Goal: Task Accomplishment & Management: Use online tool/utility

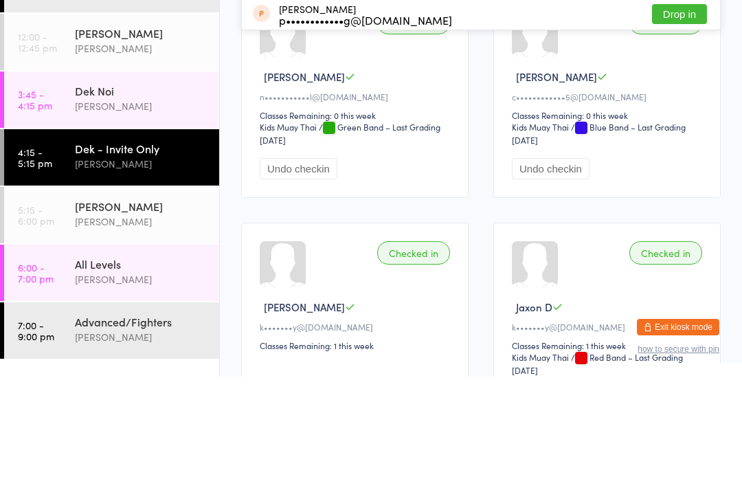
type input "Chey"
click at [678, 48] on button "Drop in" at bounding box center [679, 44] width 55 height 20
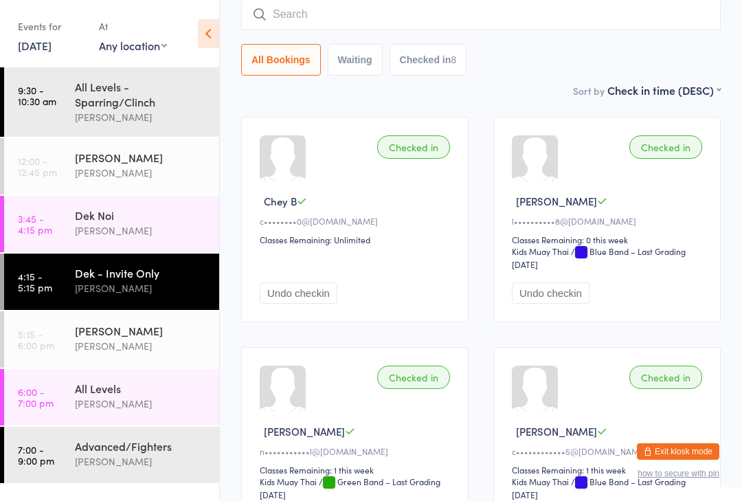
click at [34, 350] on time "5:15 - 6:00 pm" at bounding box center [36, 339] width 36 height 22
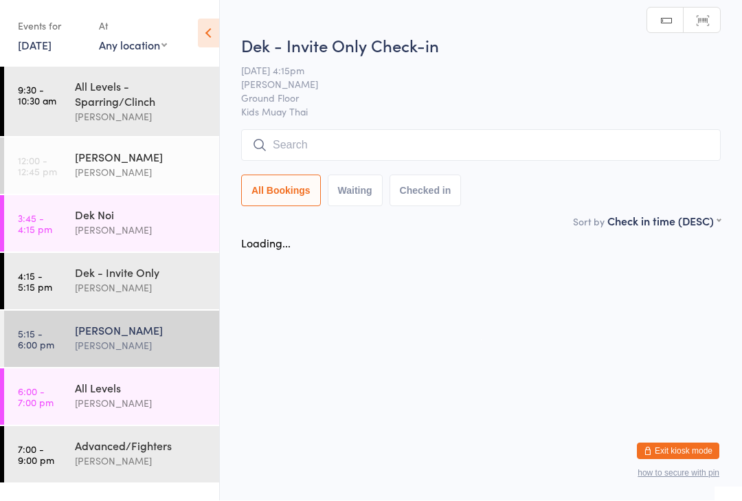
scroll to position [1, 0]
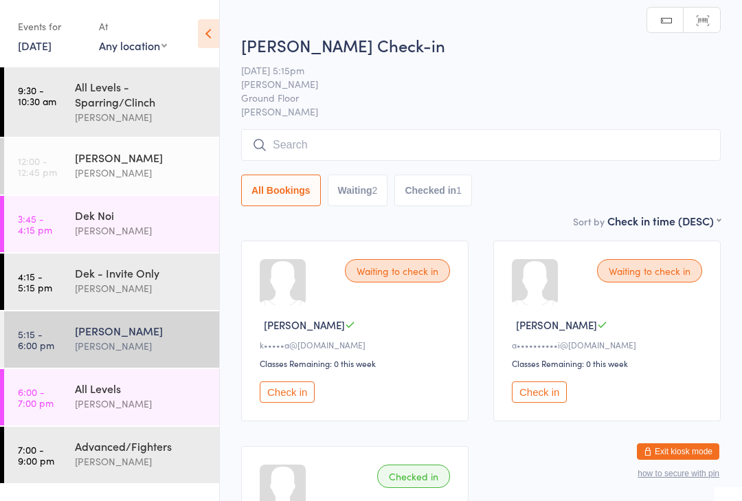
click at [63, 283] on link "4:15 - 5:15 pm Dek - Invite Only [PERSON_NAME]" at bounding box center [111, 282] width 215 height 56
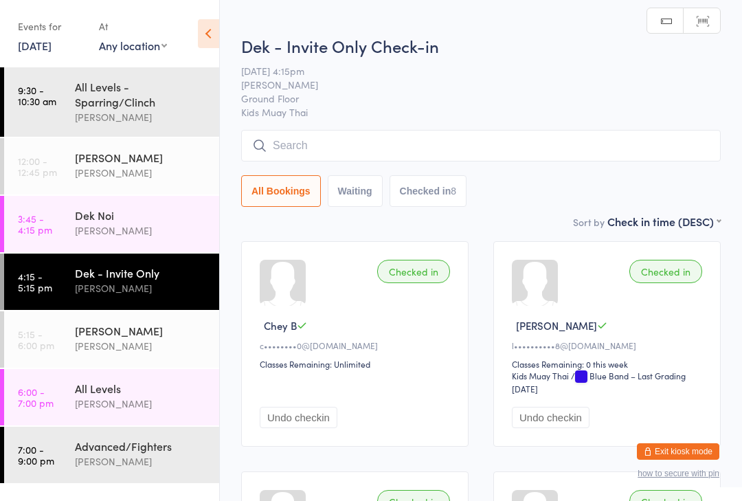
click at [411, 271] on div "Checked in" at bounding box center [413, 271] width 73 height 23
click at [408, 272] on div "Checked in" at bounding box center [413, 271] width 73 height 23
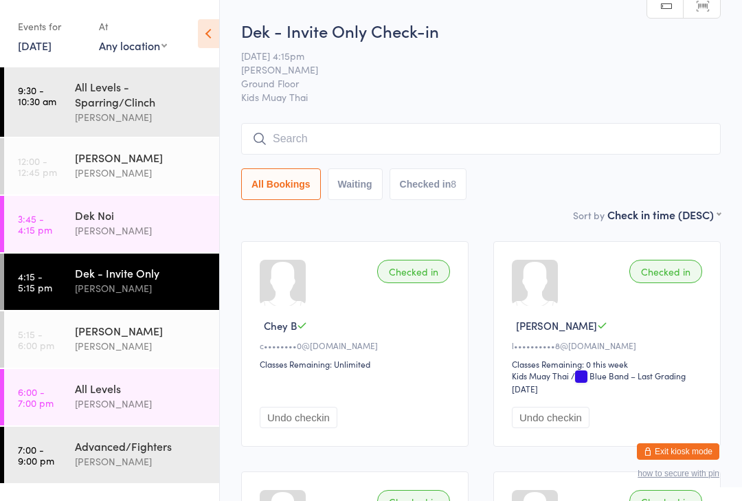
click at [412, 273] on div "Checked in" at bounding box center [413, 271] width 73 height 23
click at [308, 306] on div "Checked in Chey B c••••••••0@[DOMAIN_NAME] Classes Remaining: Unlimited Undo ch…" at bounding box center [354, 343] width 227 height 205
click at [306, 428] on button "Undo checkin" at bounding box center [299, 417] width 78 height 21
click at [62, 333] on link "5:15 - 6:00 pm Suay Sweat [PERSON_NAME]" at bounding box center [111, 339] width 215 height 56
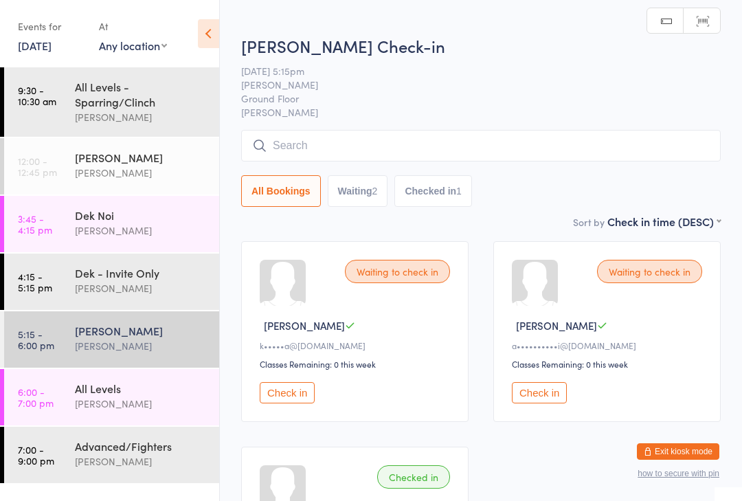
click at [317, 155] on input "search" at bounding box center [481, 146] width 480 height 32
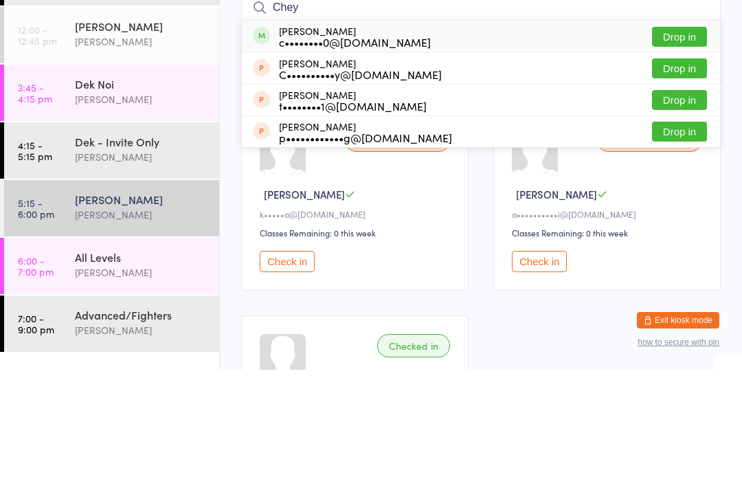
type input "Chey"
click at [695, 158] on button "Drop in" at bounding box center [679, 168] width 55 height 20
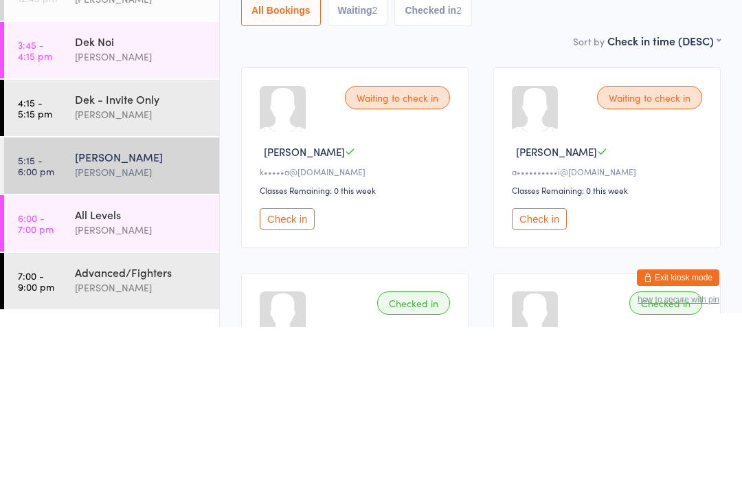
click at [41, 254] on link "4:15 - 5:15 pm Dek - Invite Only [PERSON_NAME]" at bounding box center [111, 282] width 215 height 56
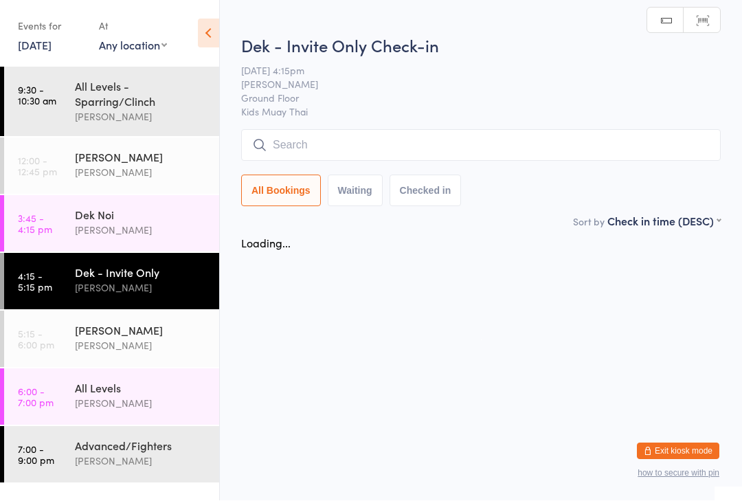
scroll to position [1, 0]
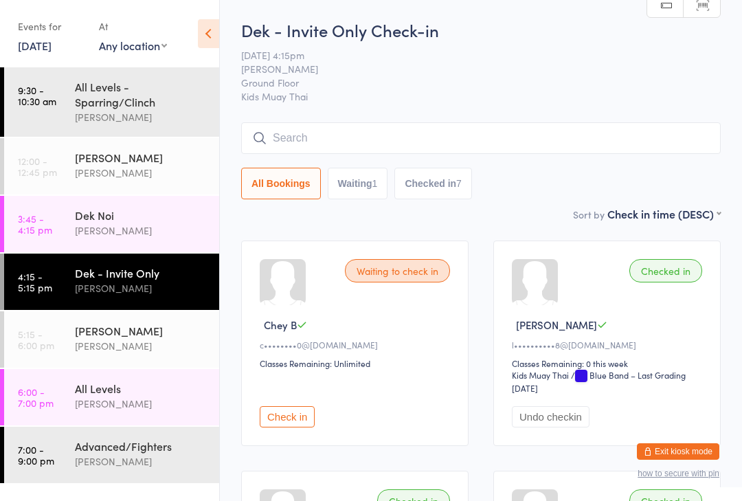
click at [484, 146] on input "search" at bounding box center [481, 138] width 480 height 32
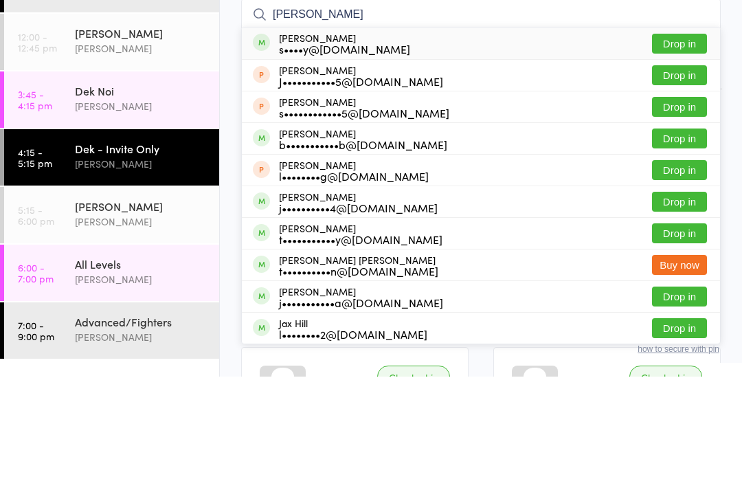
type input "[PERSON_NAME]"
click at [686, 158] on button "Drop in" at bounding box center [679, 168] width 55 height 20
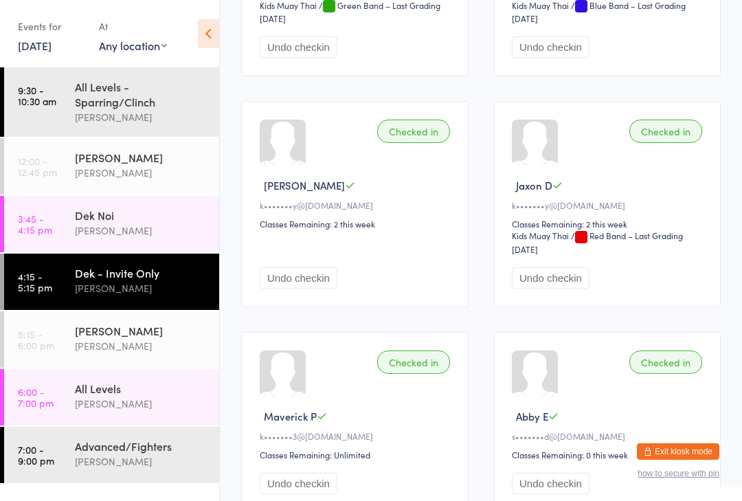
scroll to position [613, 0]
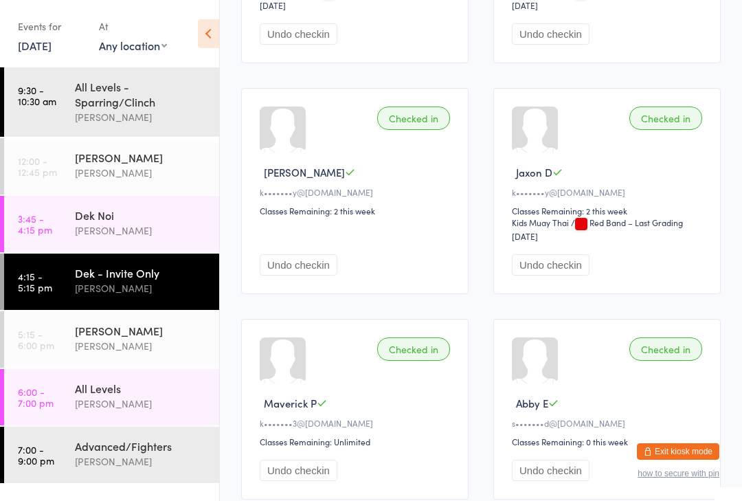
click at [418, 361] on div "Checked in" at bounding box center [413, 348] width 73 height 23
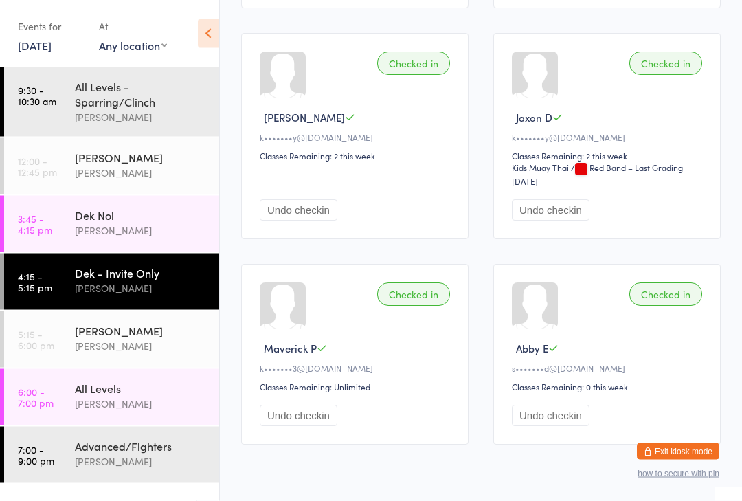
scroll to position [667, 0]
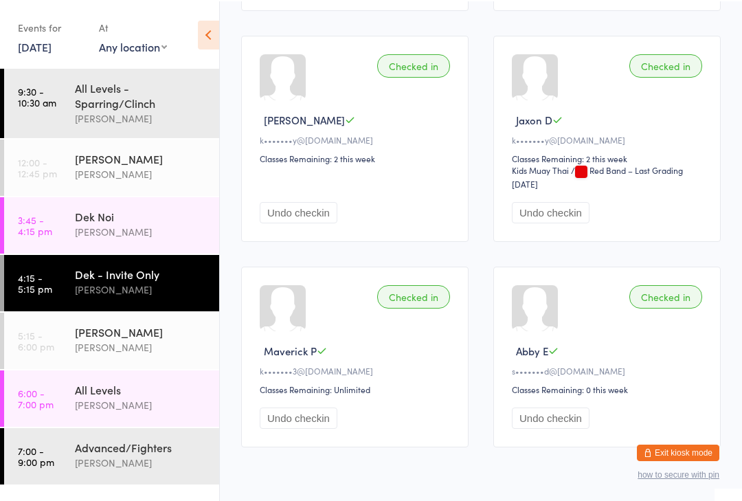
click at [166, 338] on div "[PERSON_NAME]" at bounding box center [141, 330] width 133 height 15
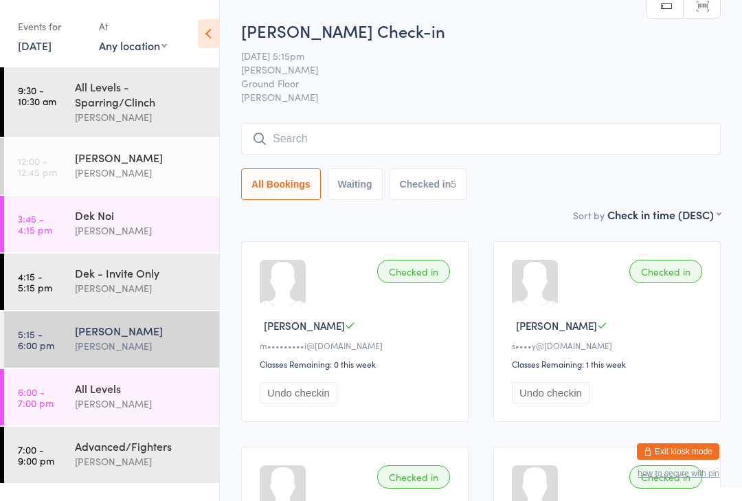
click at [292, 144] on input "search" at bounding box center [481, 139] width 480 height 32
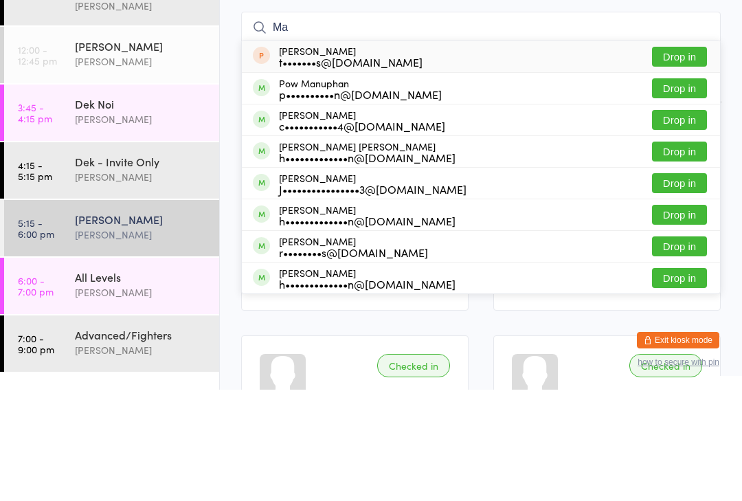
type input "M"
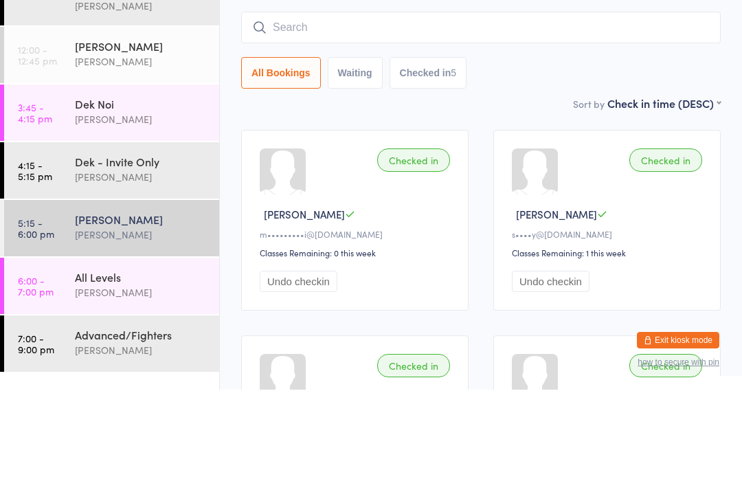
click at [460, 168] on button "Checked in 5" at bounding box center [429, 184] width 78 height 32
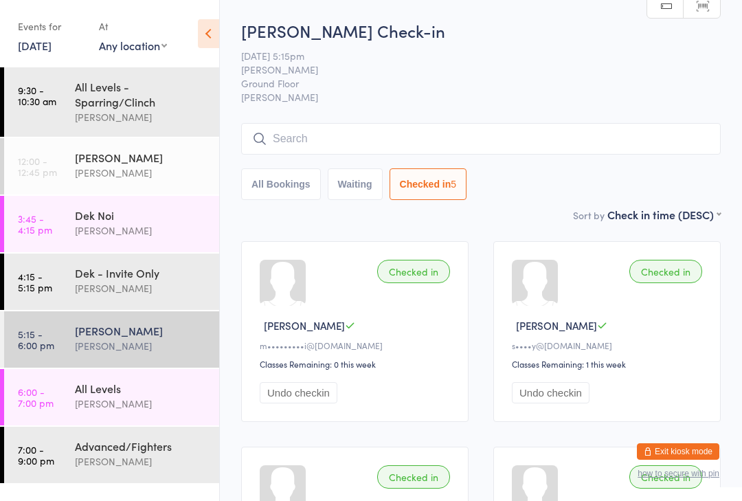
click at [485, 128] on input "search" at bounding box center [481, 139] width 480 height 32
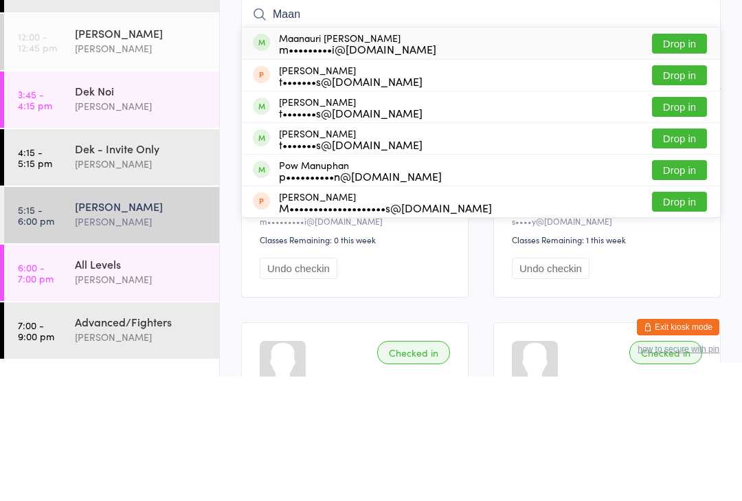
type input "Maan"
click at [682, 158] on button "Drop in" at bounding box center [679, 168] width 55 height 20
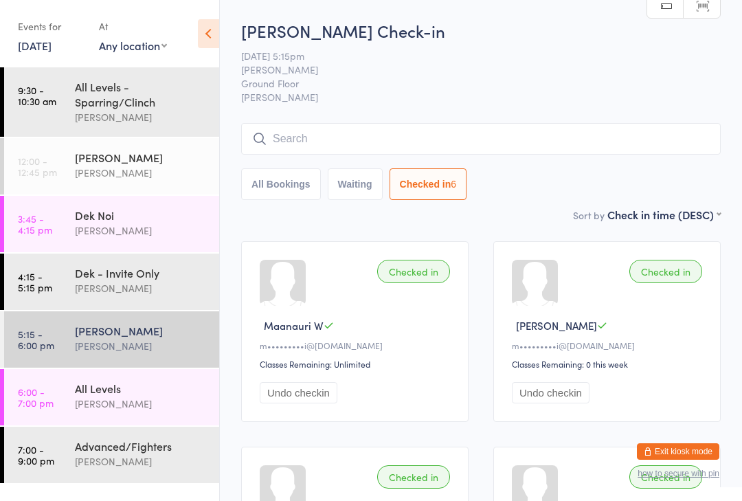
click at [308, 126] on input "search" at bounding box center [481, 139] width 480 height 32
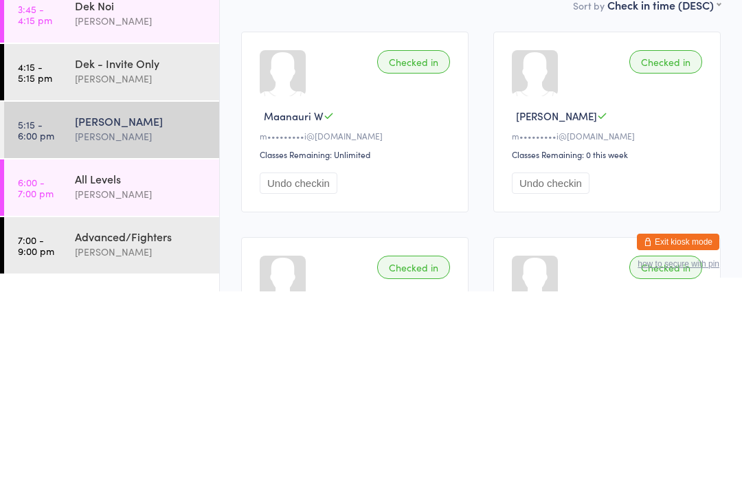
click at [68, 369] on link "6:00 - 7:00 pm All Levels [PERSON_NAME]" at bounding box center [111, 397] width 215 height 56
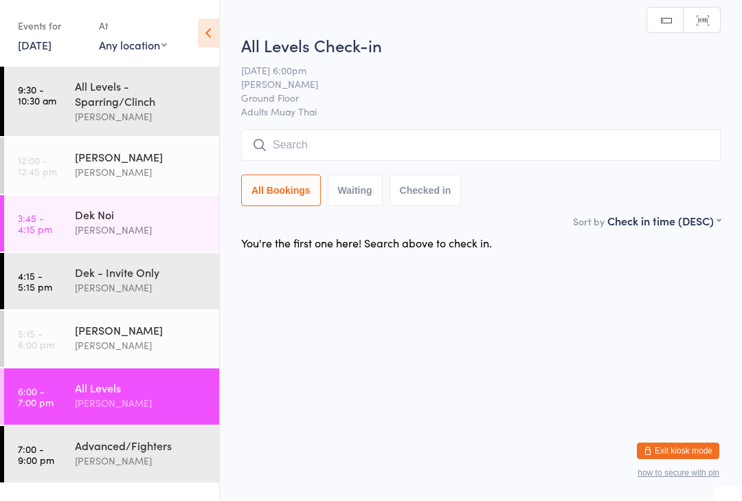
click at [291, 142] on input "search" at bounding box center [481, 146] width 480 height 32
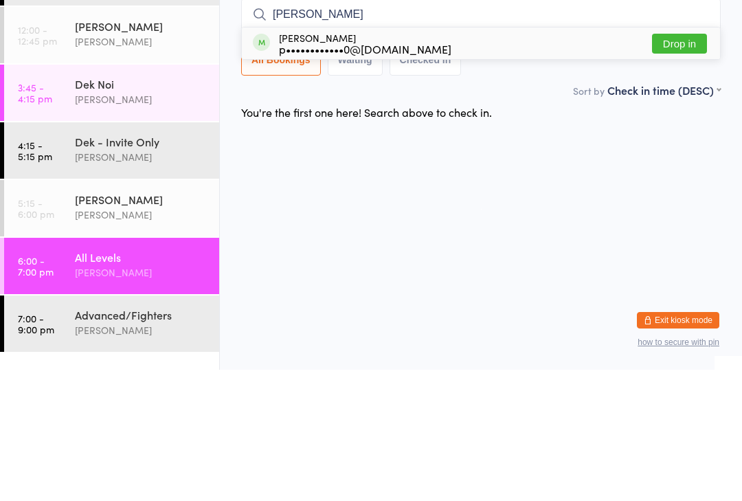
type input "[PERSON_NAME]"
click at [671, 165] on button "Drop in" at bounding box center [679, 175] width 55 height 20
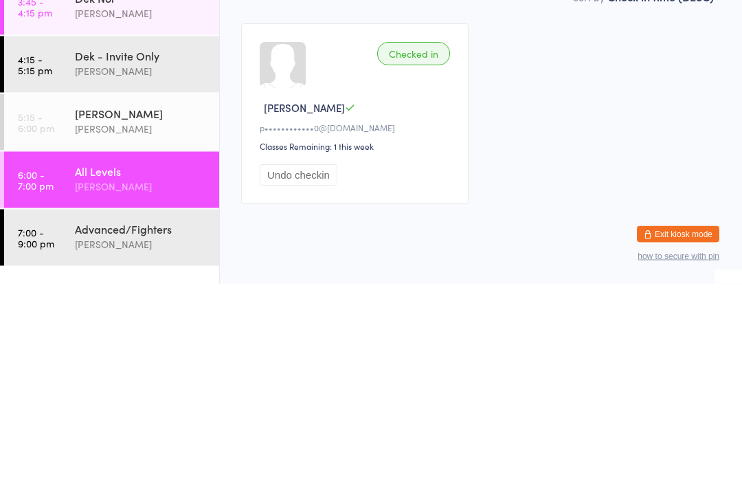
click at [166, 396] on div "[PERSON_NAME]" at bounding box center [141, 404] width 133 height 16
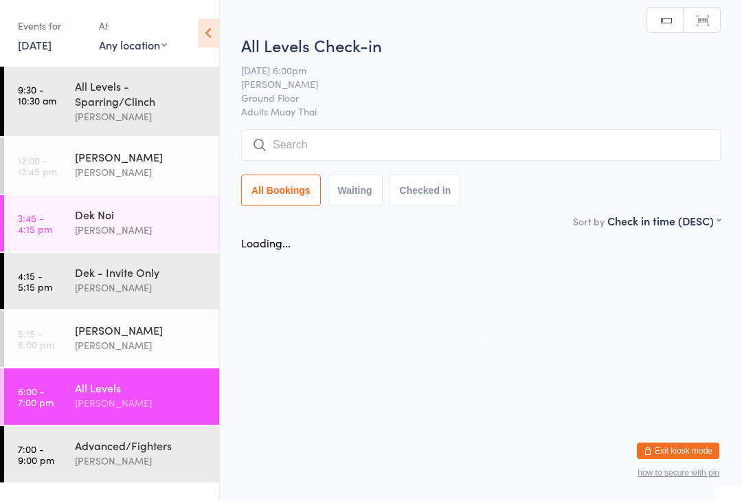
scroll to position [1, 0]
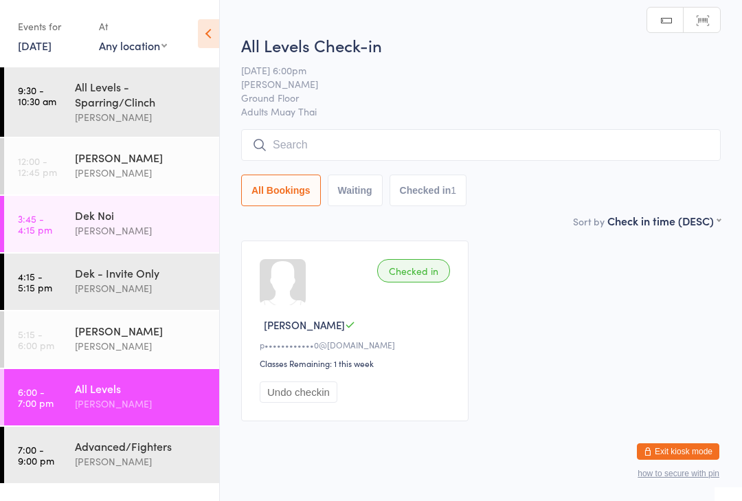
click at [383, 144] on input "search" at bounding box center [481, 145] width 480 height 32
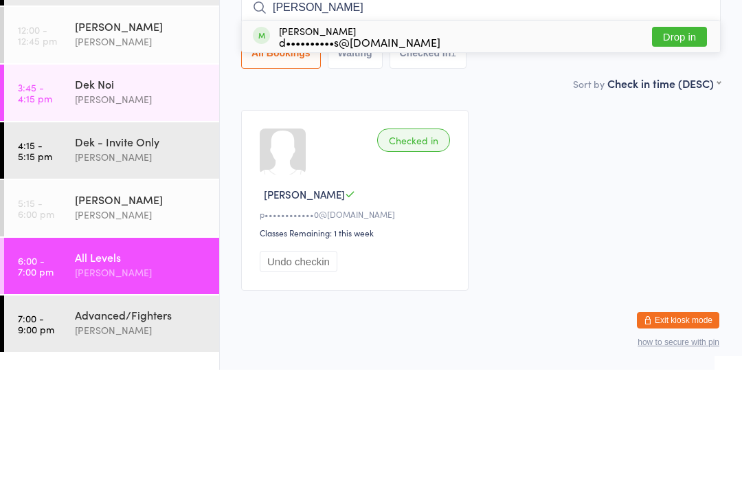
type input "[PERSON_NAME]"
click at [685, 158] on button "Drop in" at bounding box center [679, 168] width 55 height 20
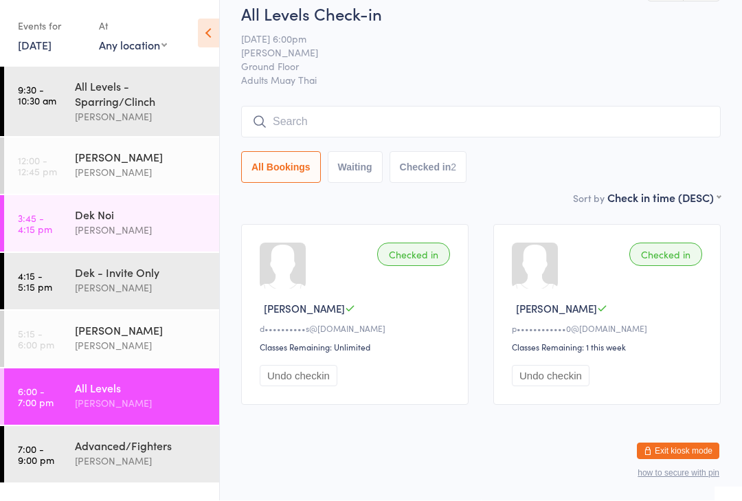
click at [519, 115] on input "search" at bounding box center [481, 122] width 480 height 32
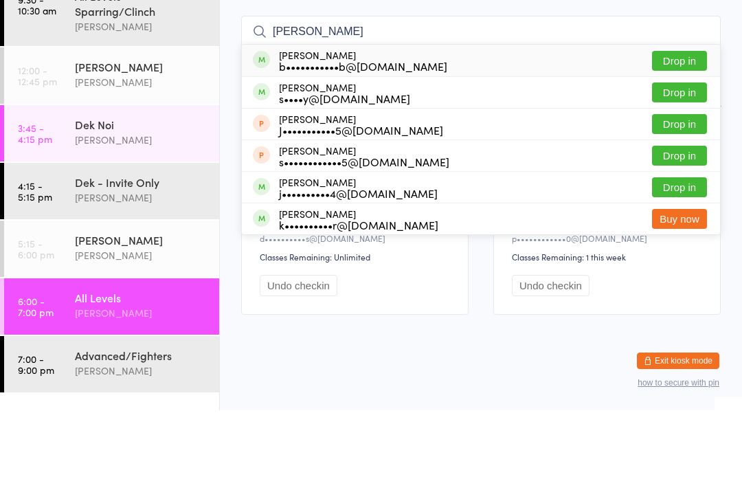
type input "[PERSON_NAME]"
click at [699, 142] on button "Drop in" at bounding box center [679, 152] width 55 height 20
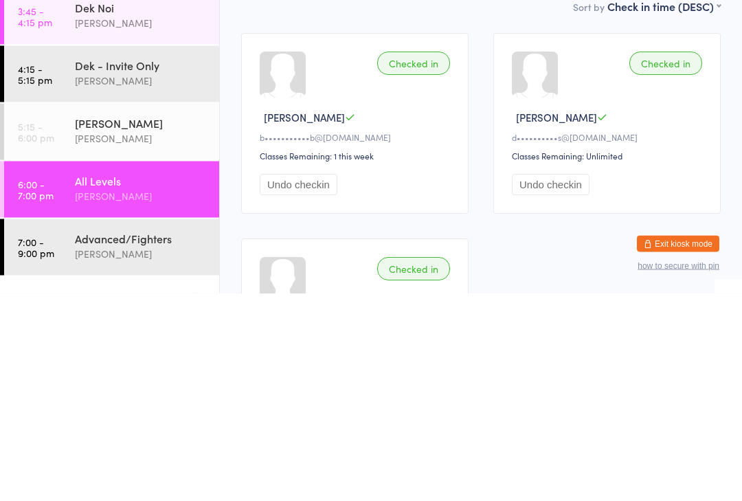
scroll to position [12, 0]
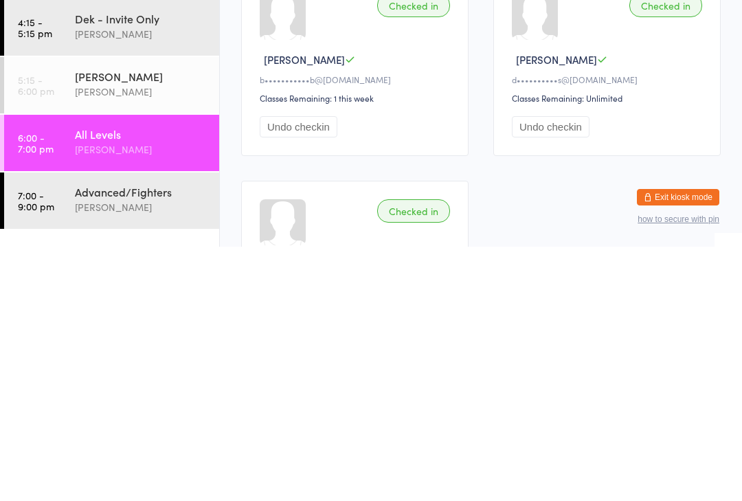
click at [160, 381] on div "All Levels" at bounding box center [141, 388] width 133 height 15
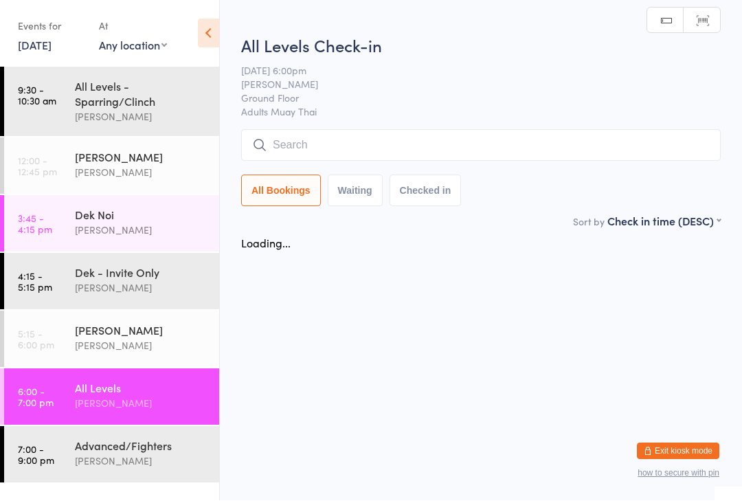
scroll to position [1, 0]
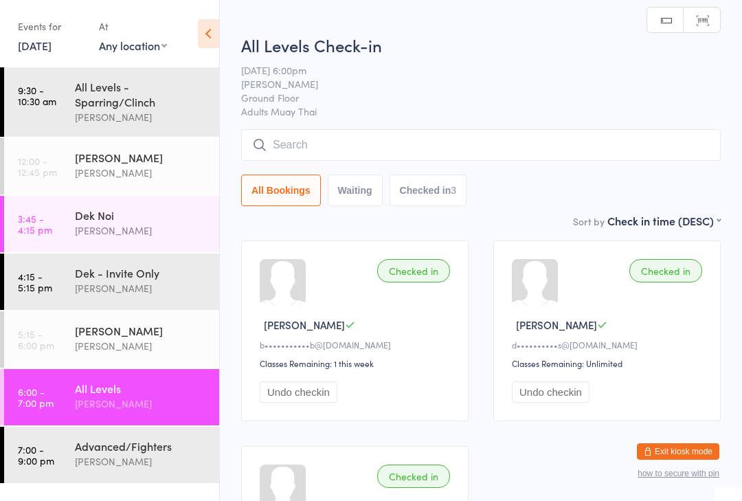
click at [588, 155] on input "search" at bounding box center [481, 145] width 480 height 32
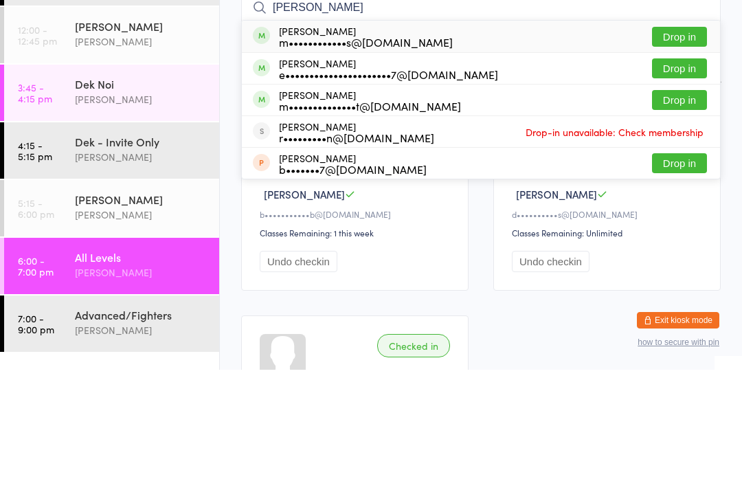
type input "[PERSON_NAME]"
click at [625, 152] on div "[PERSON_NAME] m••••••••••••s@[DOMAIN_NAME] Drop in" at bounding box center [481, 168] width 478 height 32
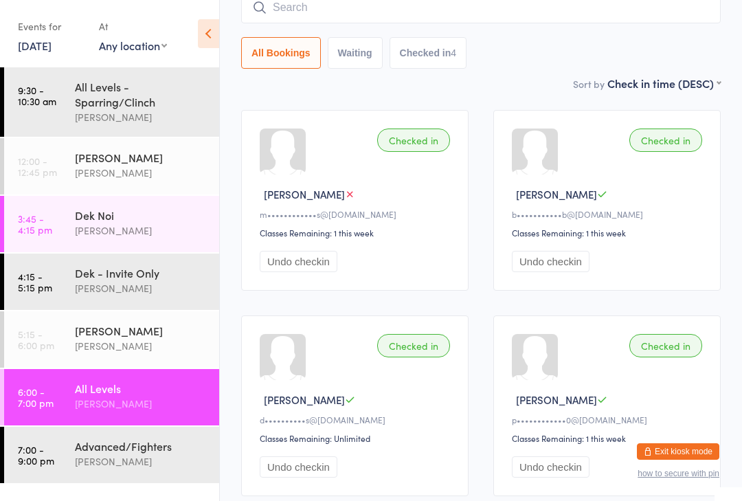
click at [87, 469] on div "[PERSON_NAME]" at bounding box center [141, 461] width 133 height 16
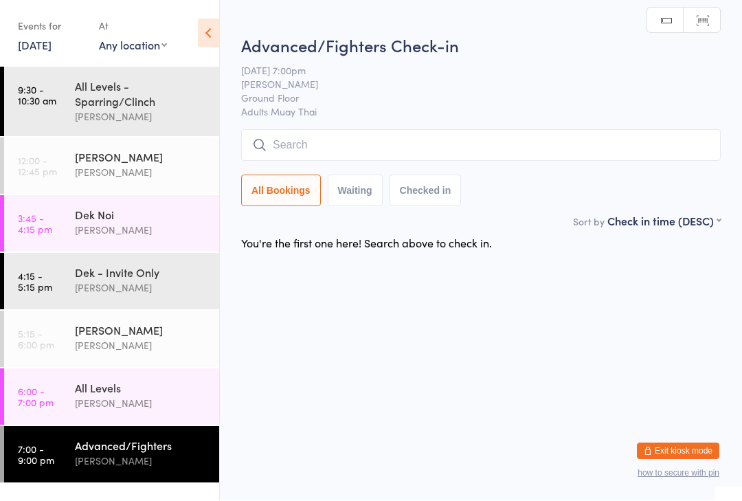
click at [443, 124] on div "Advanced/Fighters Check-in [DATE] 7:00pm [PERSON_NAME][GEOGRAPHIC_DATA] Floor A…" at bounding box center [481, 123] width 480 height 179
click at [313, 146] on input "search" at bounding box center [481, 146] width 480 height 32
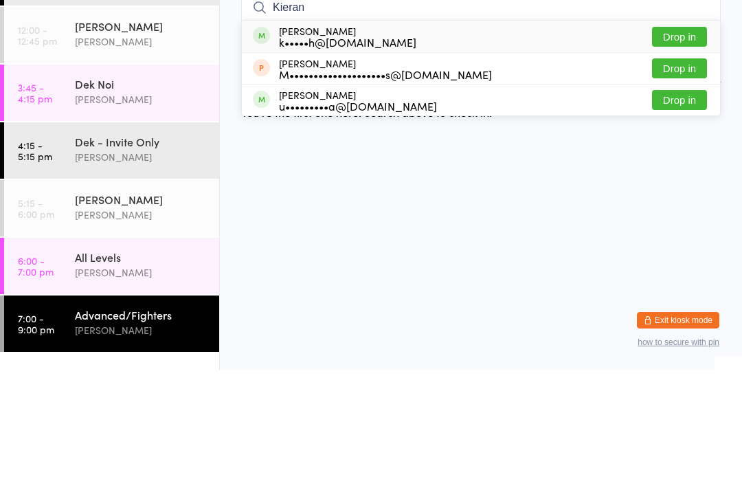
type input "Kieran"
click at [693, 158] on button "Drop in" at bounding box center [679, 168] width 55 height 20
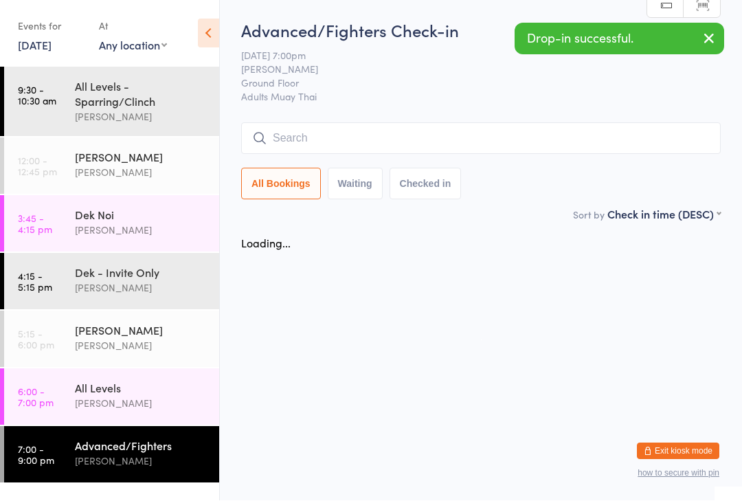
scroll to position [1, 0]
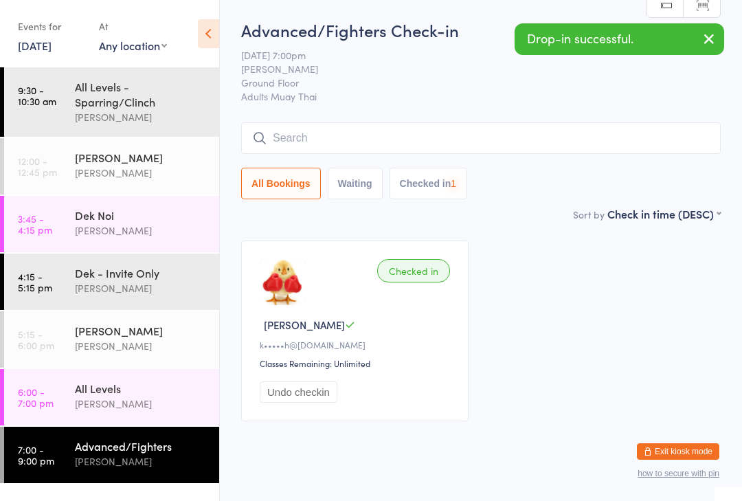
click at [583, 139] on input "search" at bounding box center [481, 138] width 480 height 32
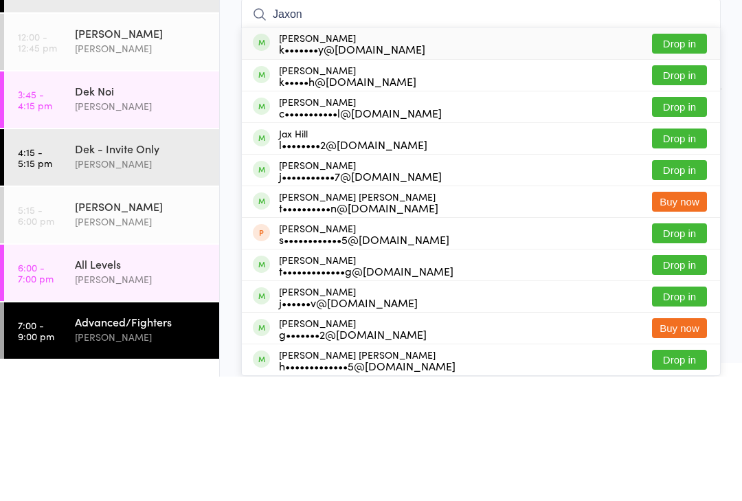
type input "Jaxon"
click at [692, 190] on button "Drop in" at bounding box center [679, 200] width 55 height 20
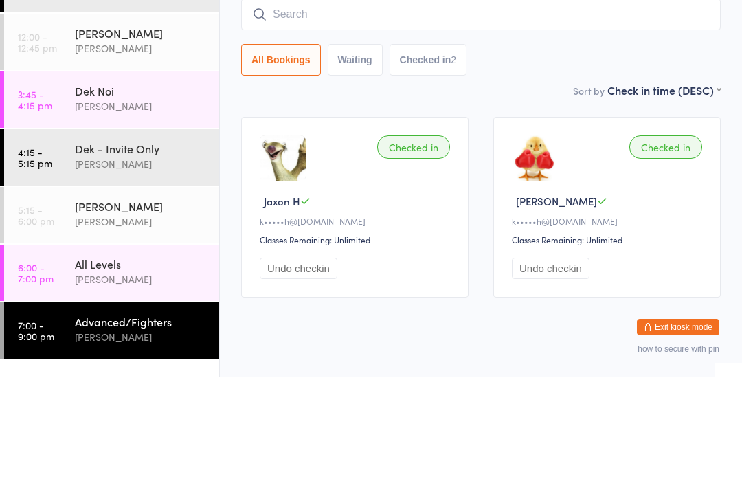
click at [299, 123] on input "search" at bounding box center [481, 139] width 480 height 32
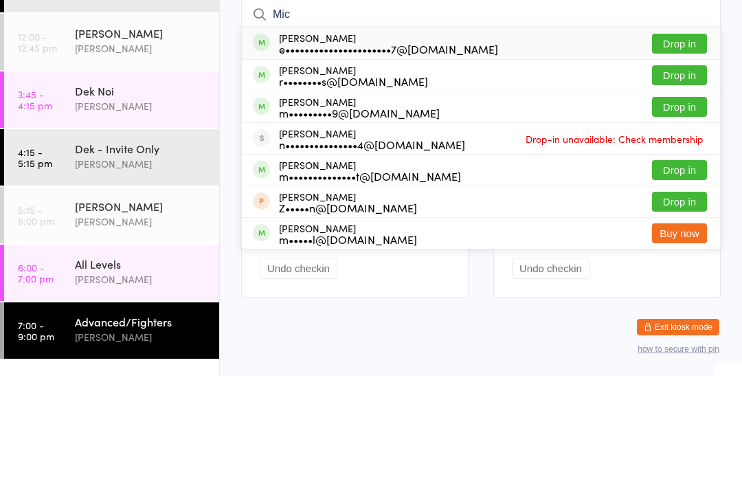
type input "Mic"
click at [663, 221] on button "Drop in" at bounding box center [679, 231] width 55 height 20
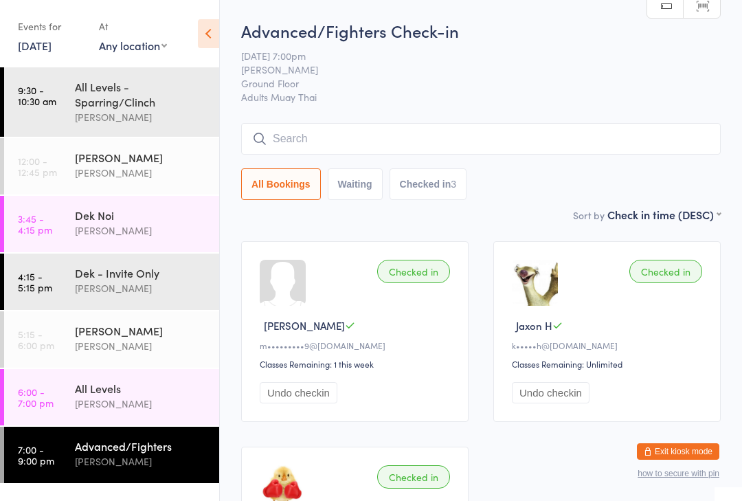
click at [641, 142] on input "search" at bounding box center [481, 139] width 480 height 32
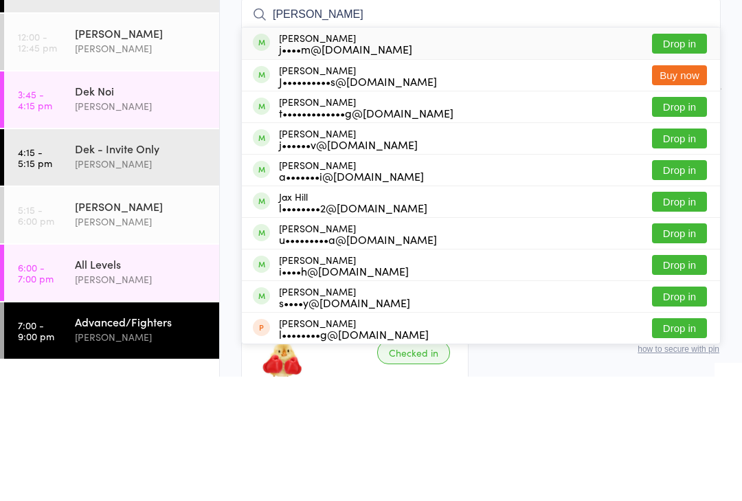
type input "[PERSON_NAME]"
click at [548, 184] on div "[PERSON_NAME] J••••••••••s@[DOMAIN_NAME] Buy now" at bounding box center [481, 199] width 478 height 31
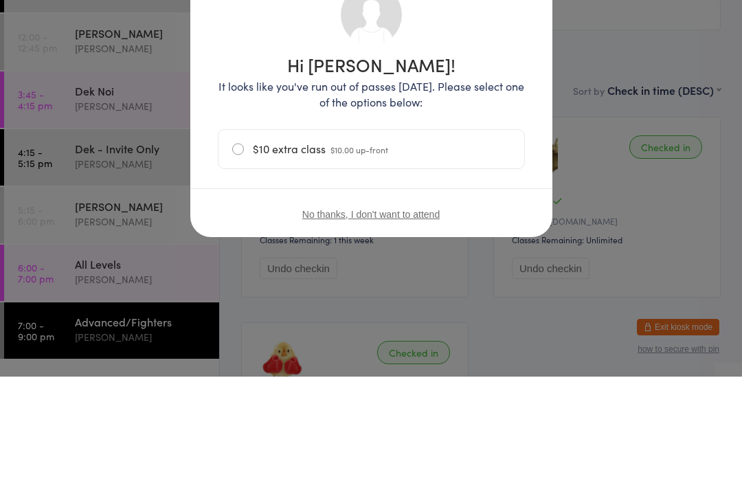
scroll to position [124, 0]
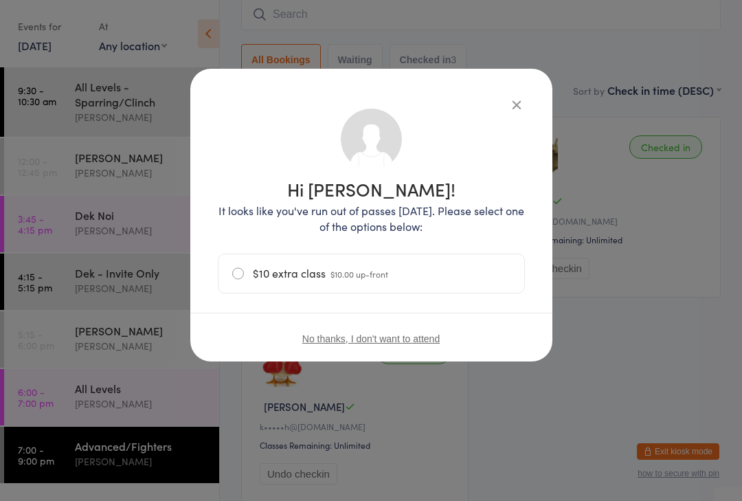
click at [545, 118] on div "Hi [PERSON_NAME]! It looks like you've run out of passes [DATE]. Please select …" at bounding box center [371, 215] width 362 height 293
click at [532, 104] on div "Hi [PERSON_NAME]! It looks like you've run out of passes [DATE]. Please select …" at bounding box center [371, 215] width 362 height 293
click at [524, 93] on div "Hi [PERSON_NAME]! It looks like you've run out of passes [DATE]. Please select …" at bounding box center [371, 215] width 362 height 293
click at [511, 98] on icon "button" at bounding box center [516, 104] width 15 height 15
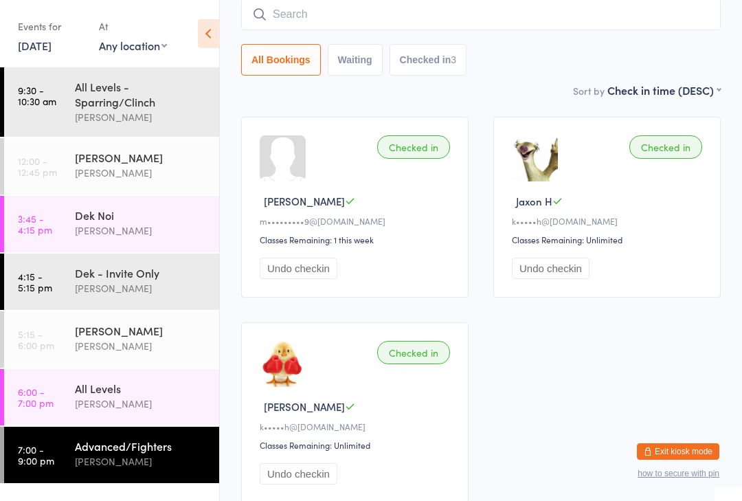
click at [448, 9] on input "search" at bounding box center [481, 15] width 480 height 32
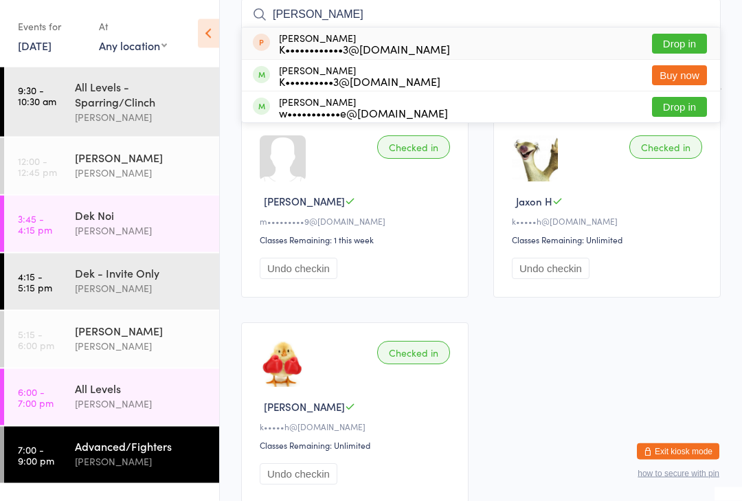
type input "[PERSON_NAME]"
click at [482, 74] on div "[PERSON_NAME] K••••••••••3@[DOMAIN_NAME] Buy now" at bounding box center [481, 75] width 478 height 31
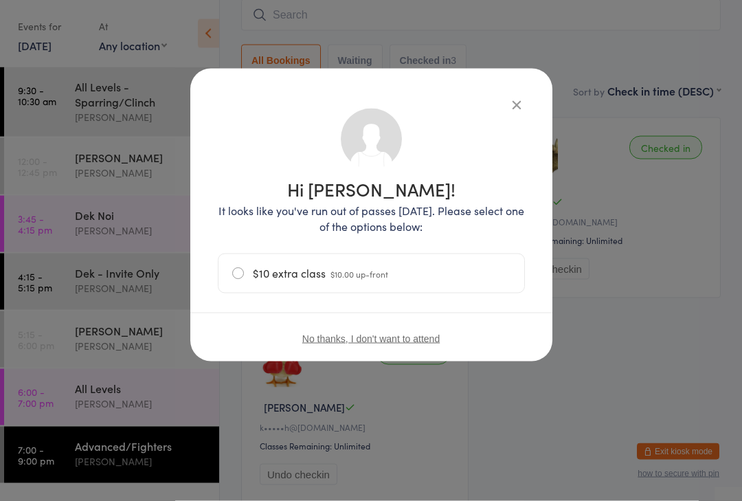
click at [545, 100] on div "Hi [PERSON_NAME]! It looks like you've run out of passes [DATE]. Please select …" at bounding box center [371, 215] width 362 height 293
click at [516, 110] on icon "button" at bounding box center [516, 104] width 15 height 15
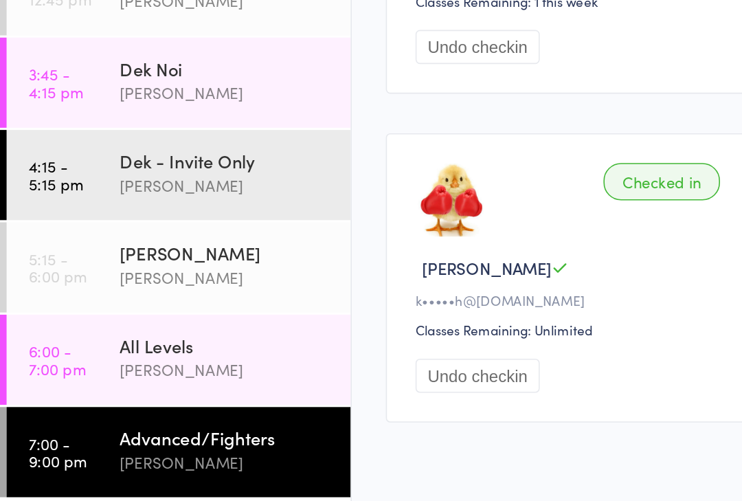
scroll to position [191, 0]
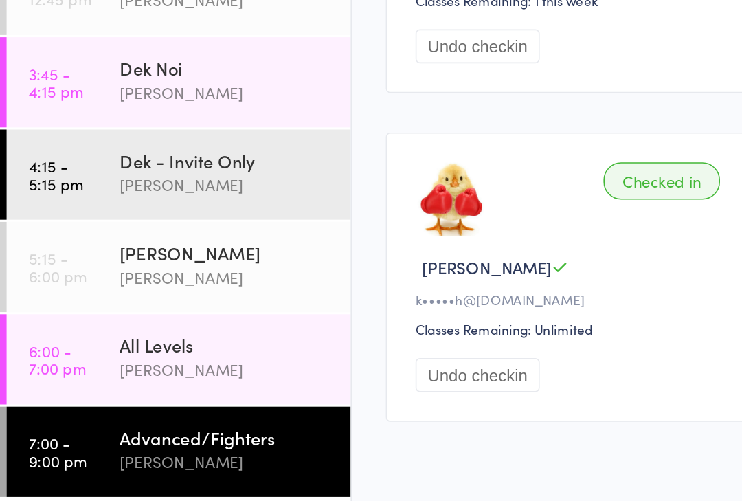
click at [36, 386] on time "6:00 - 7:00 pm" at bounding box center [36, 397] width 36 height 22
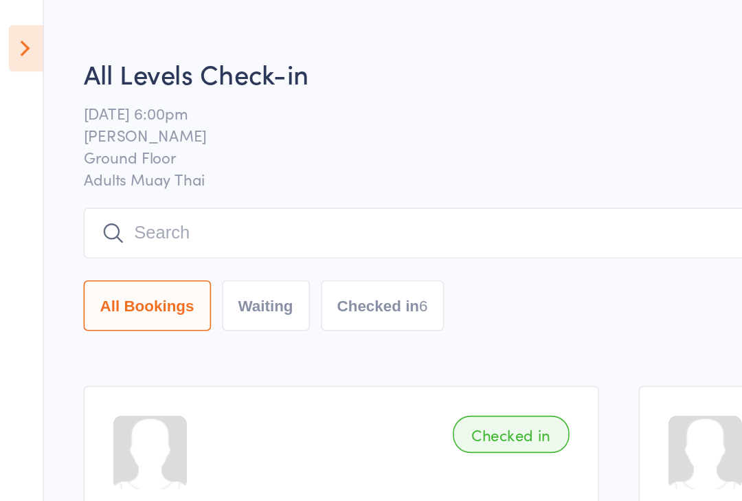
click at [291, 148] on input "search" at bounding box center [386, 146] width 668 height 32
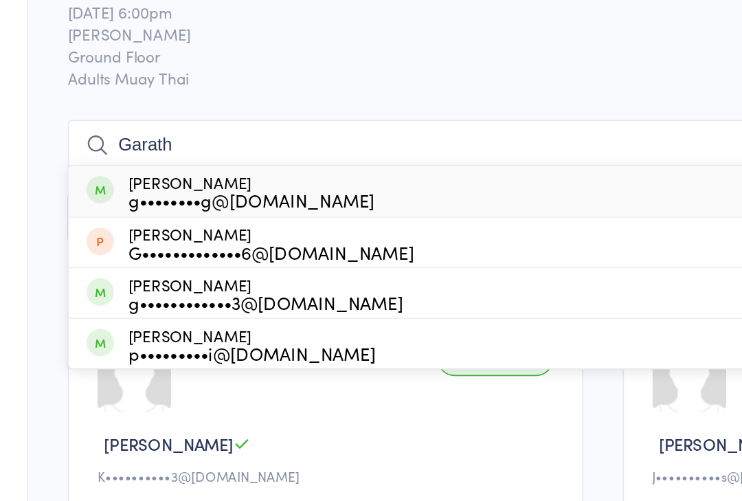
type input "Garath"
click at [136, 168] on div "g••••••••g@[DOMAIN_NAME]" at bounding box center [167, 173] width 154 height 11
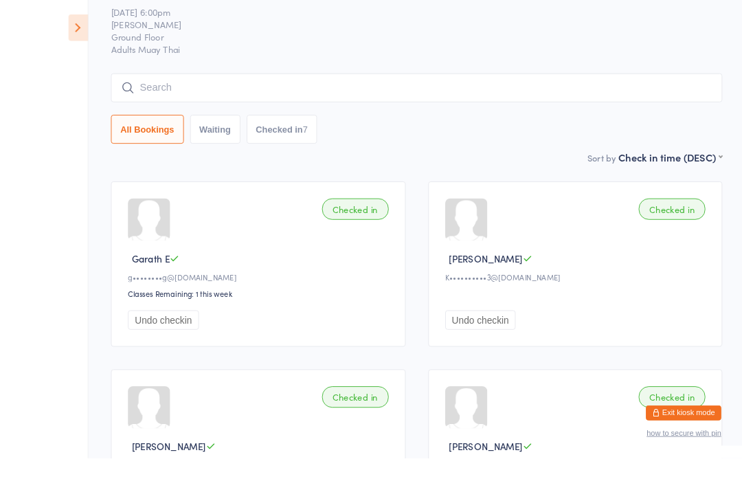
scroll to position [2, 0]
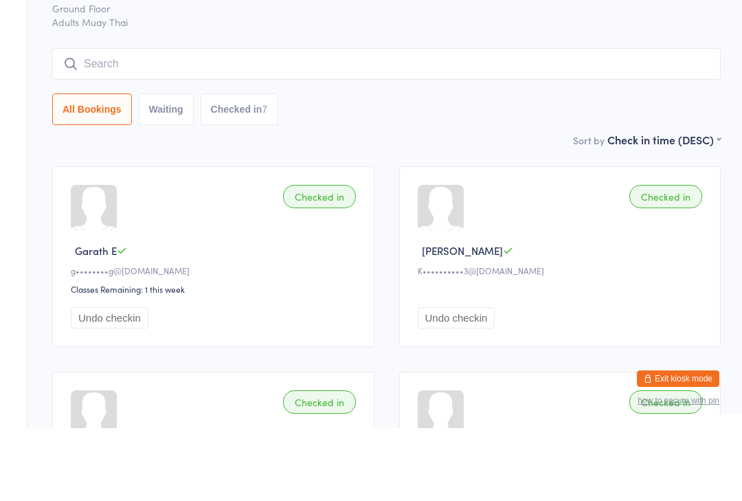
click at [638, 121] on input "search" at bounding box center [386, 137] width 668 height 32
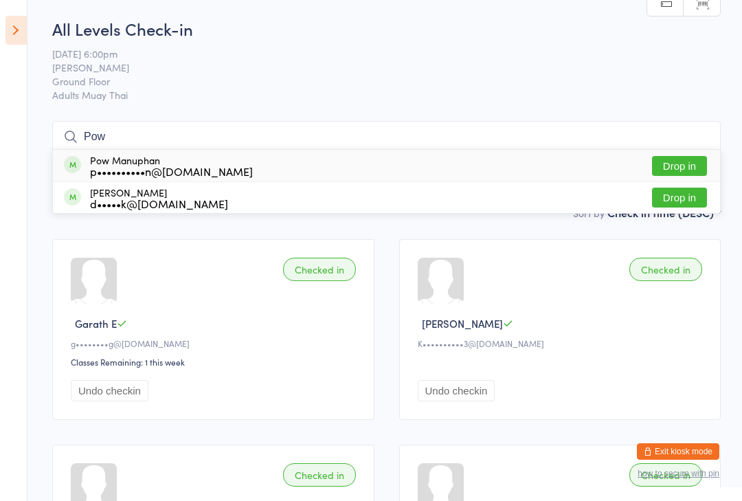
type input "Pow"
click at [580, 166] on div "Pow Manuphan p••••••••••n@[DOMAIN_NAME] Drop in" at bounding box center [386, 166] width 667 height 32
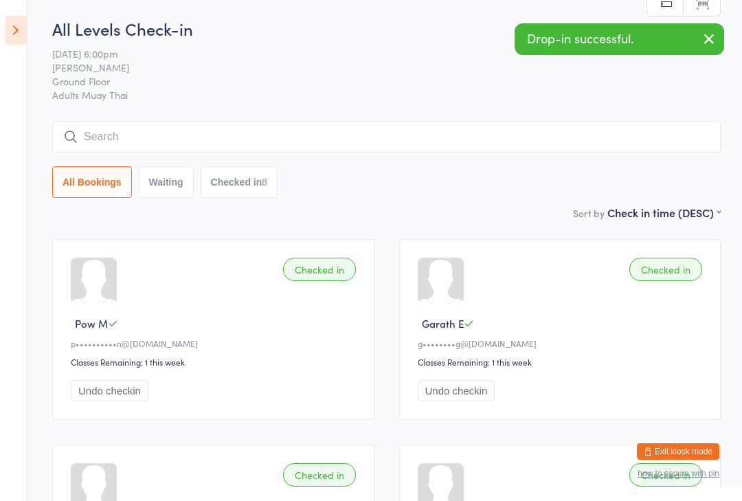
scroll to position [3, 0]
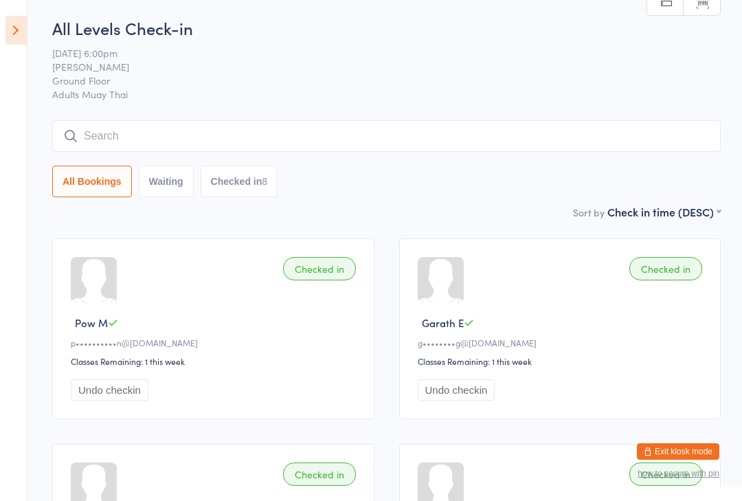
click at [24, 29] on icon at bounding box center [15, 30] width 21 height 29
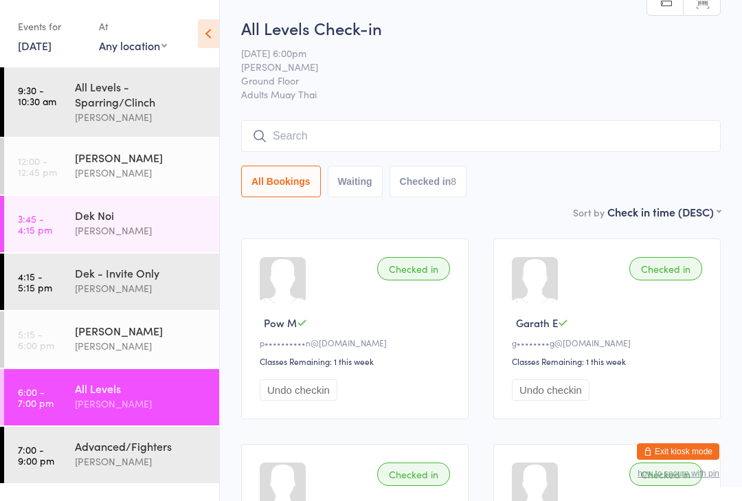
click at [49, 444] on link "7:00 - 9:00 pm Advanced/Fighters [PERSON_NAME]" at bounding box center [111, 455] width 215 height 56
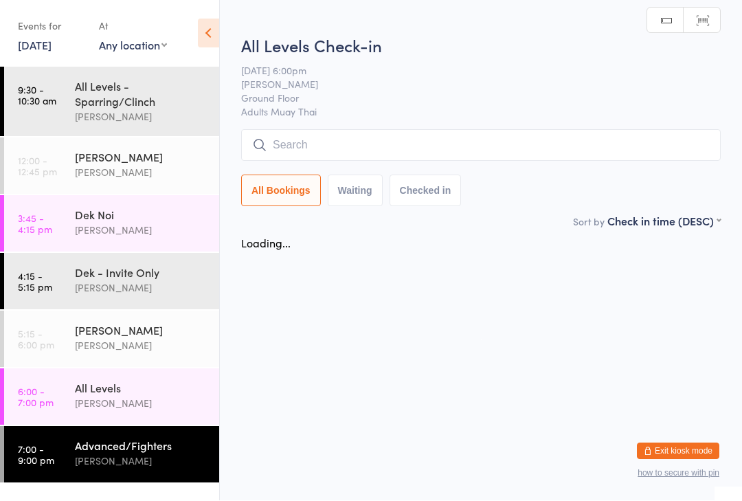
scroll to position [1, 0]
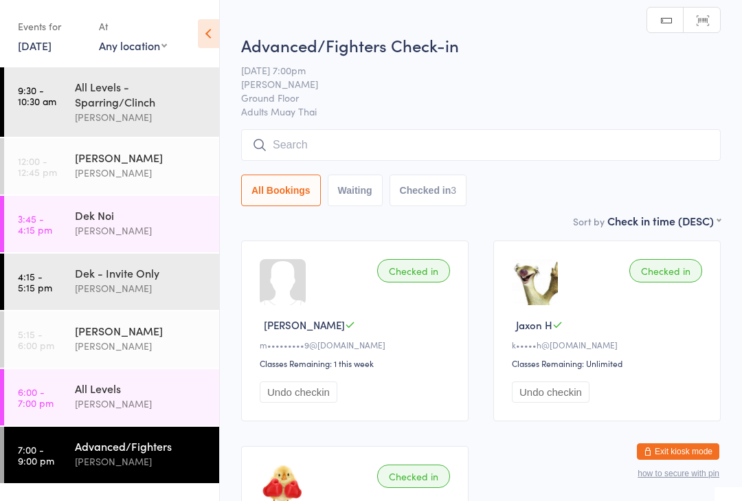
click at [571, 133] on input "search" at bounding box center [481, 145] width 480 height 32
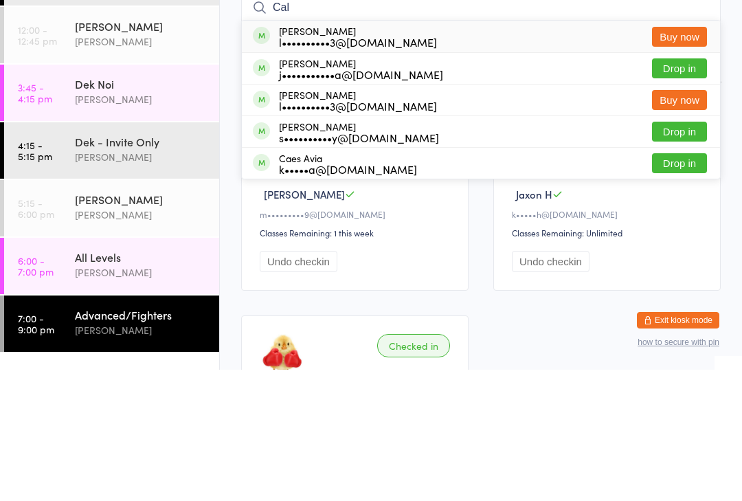
type input "Cal"
click at [693, 253] on button "Drop in" at bounding box center [679, 263] width 55 height 20
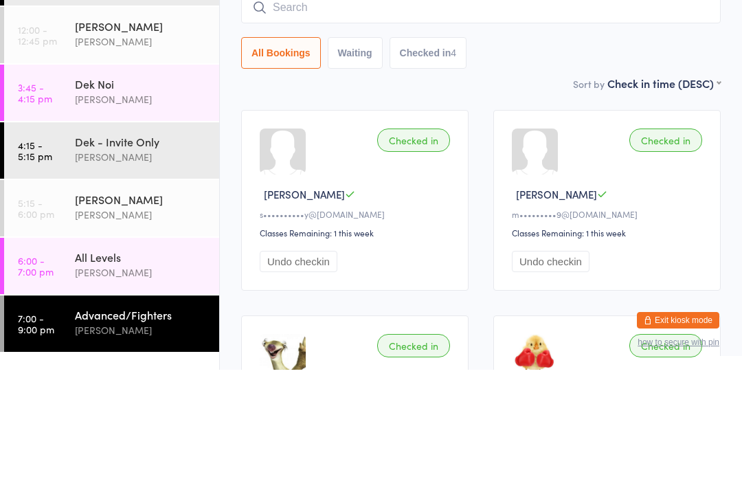
scroll to position [131, 0]
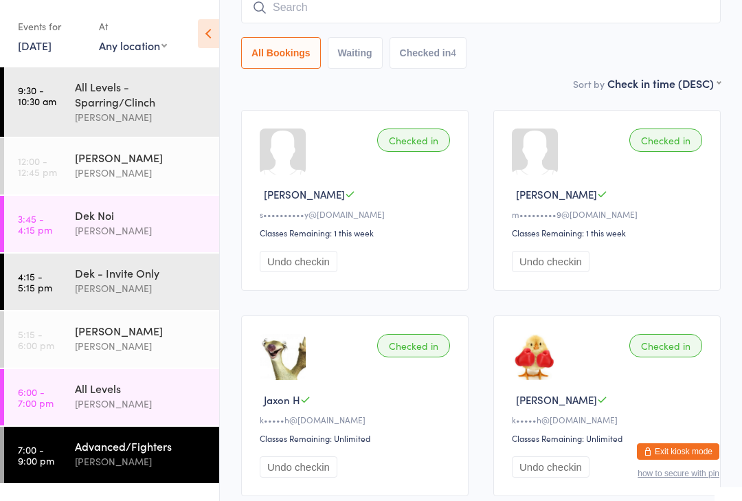
click at [652, 23] on input "search" at bounding box center [481, 8] width 480 height 32
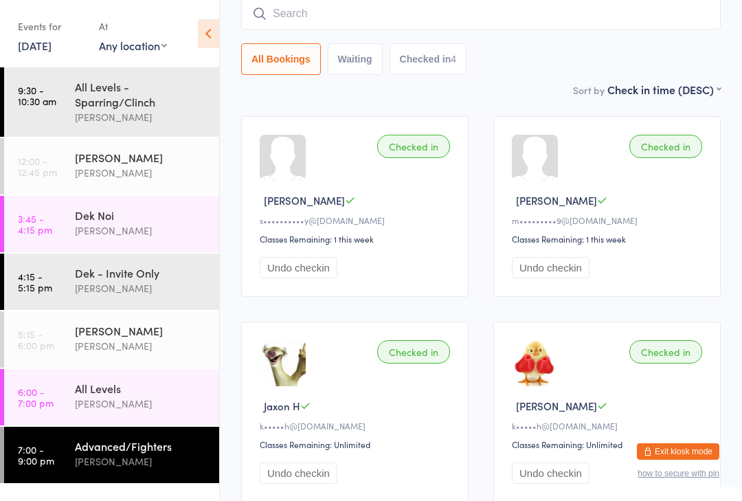
scroll to position [124, 0]
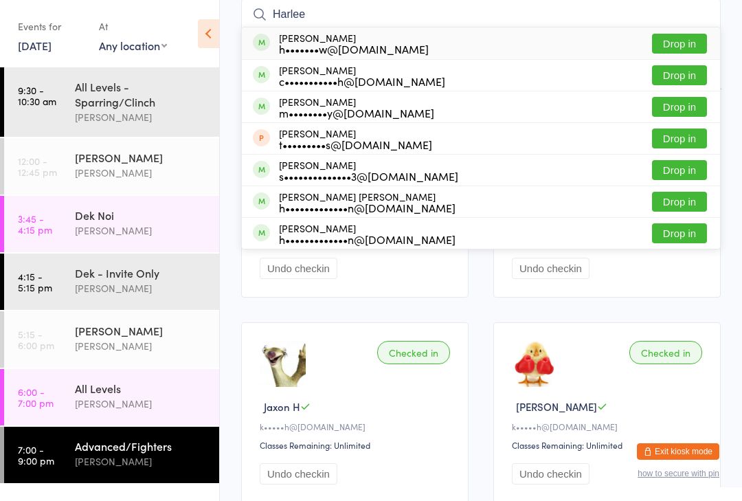
type input "Harlee"
click at [686, 46] on button "Drop in" at bounding box center [679, 44] width 55 height 20
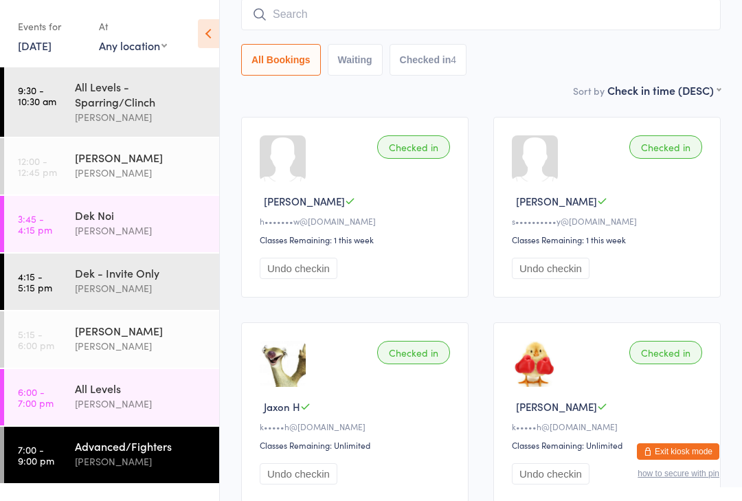
click at [137, 395] on div "All Levels" at bounding box center [141, 388] width 133 height 15
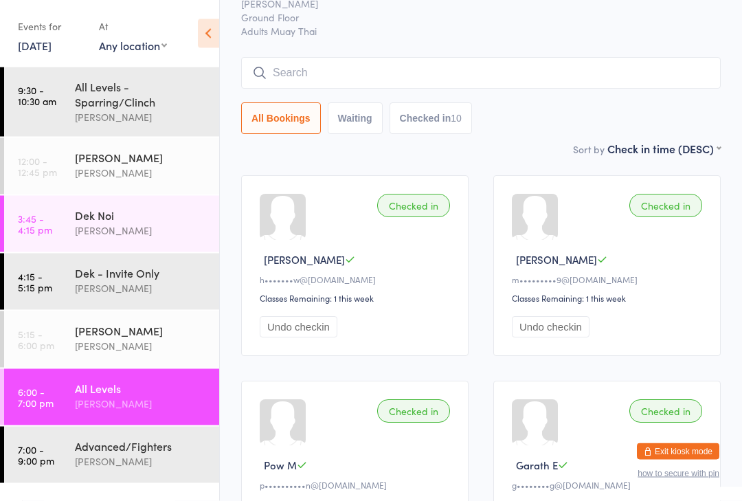
scroll to position [66, 0]
click at [106, 345] on div "[PERSON_NAME]" at bounding box center [141, 346] width 133 height 16
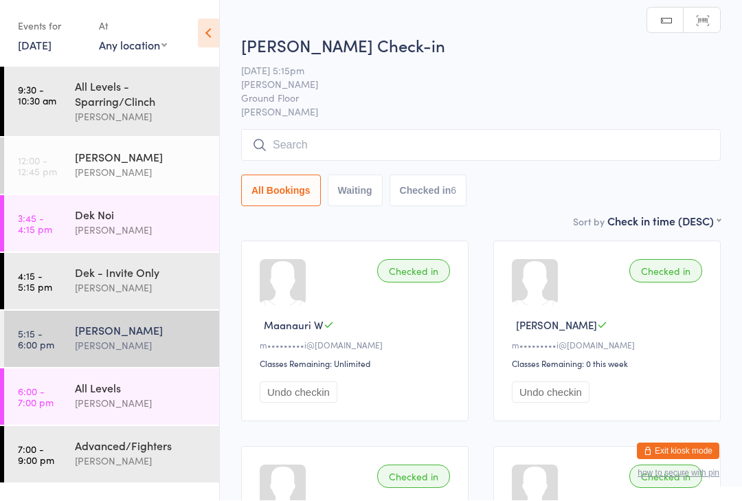
scroll to position [1, 0]
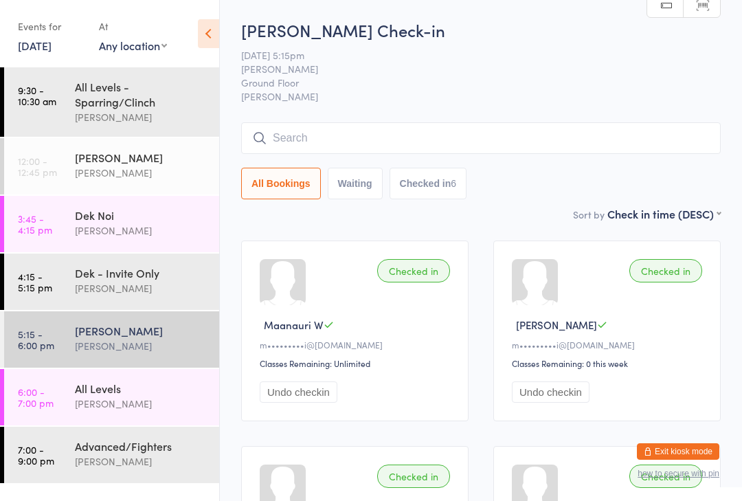
click at [112, 244] on div "Dek Noi [PERSON_NAME]" at bounding box center [147, 223] width 144 height 54
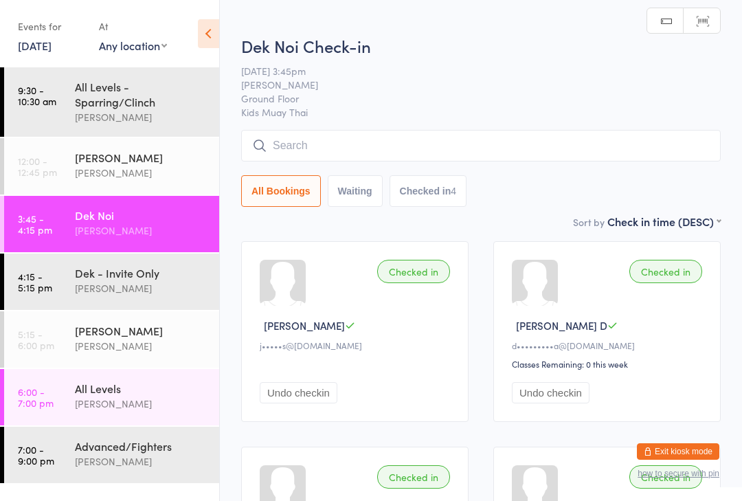
click at [85, 453] on div "Advanced/Fighters" at bounding box center [141, 445] width 133 height 15
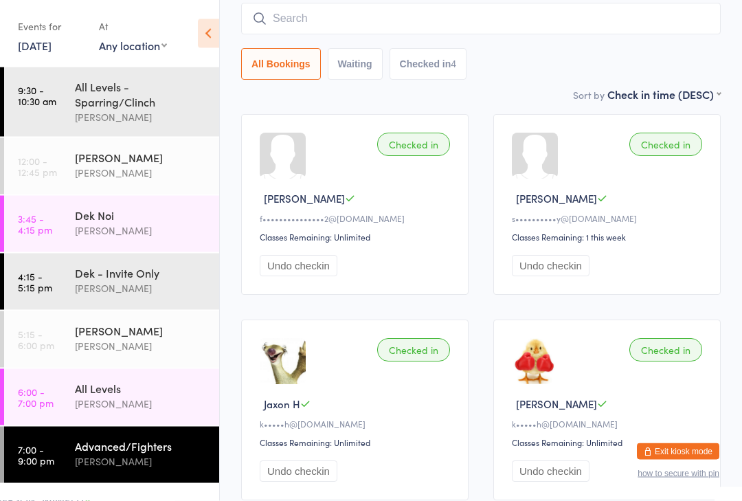
scroll to position [127, 0]
click at [576, 265] on button "Undo checkin" at bounding box center [551, 265] width 78 height 21
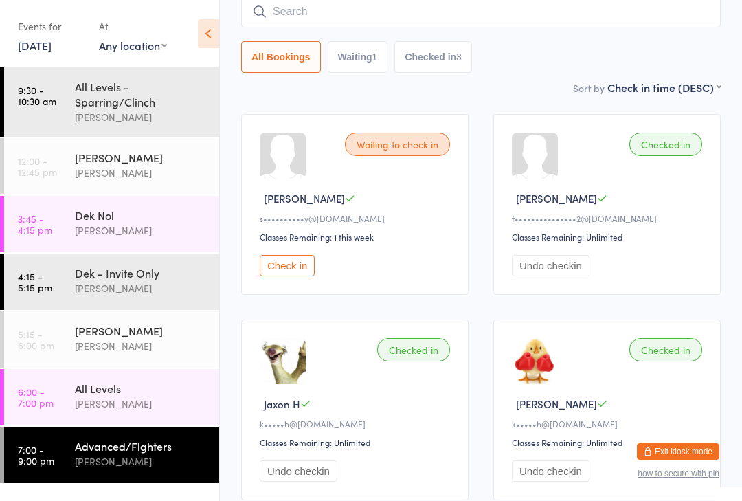
click at [294, 273] on button "Check in" at bounding box center [287, 265] width 55 height 21
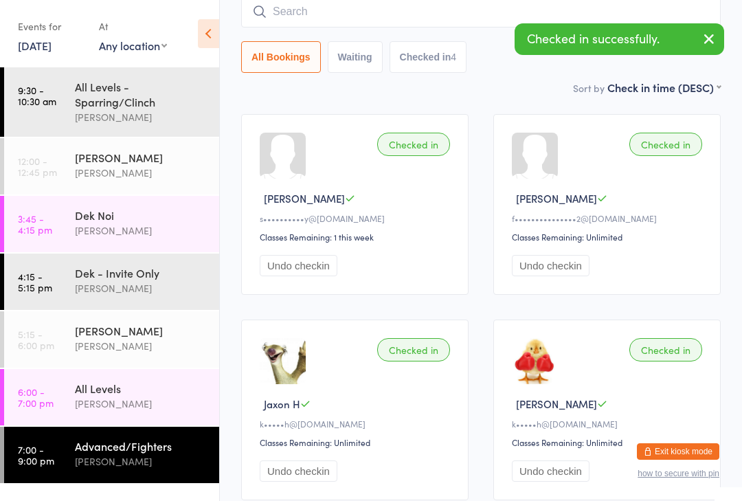
click at [289, 163] on div at bounding box center [283, 156] width 46 height 46
click at [272, 170] on div at bounding box center [283, 156] width 46 height 46
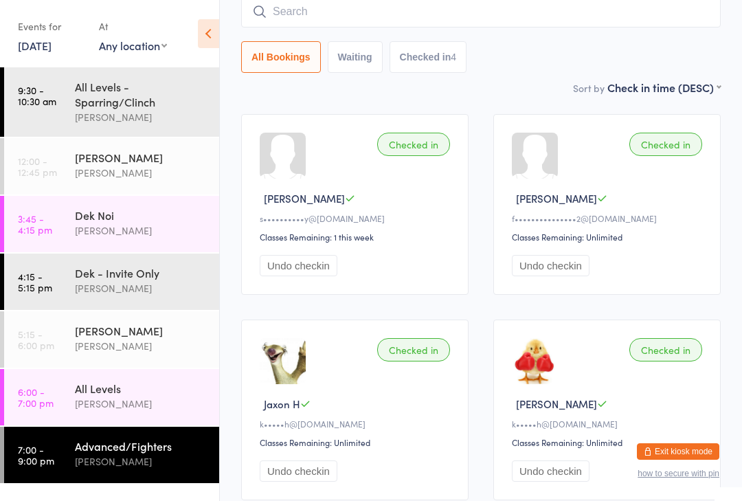
click at [279, 162] on div at bounding box center [283, 156] width 46 height 46
